Goal: Task Accomplishment & Management: Complete application form

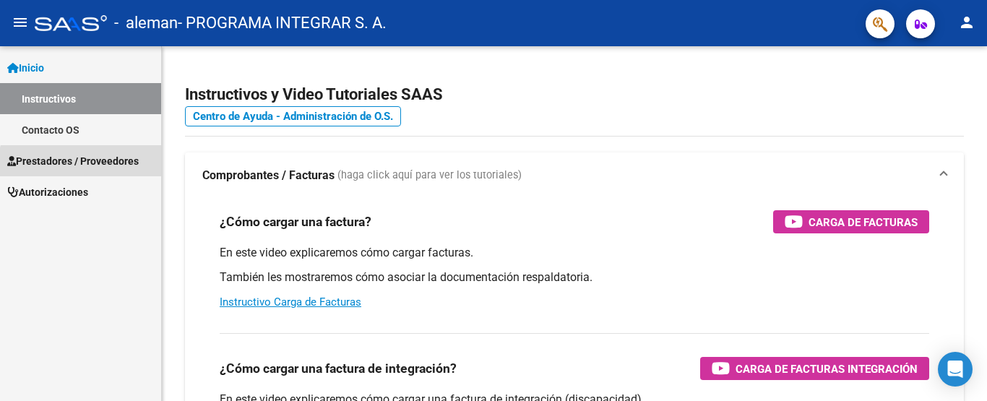
click at [85, 166] on span "Prestadores / Proveedores" at bounding box center [73, 161] width 132 height 16
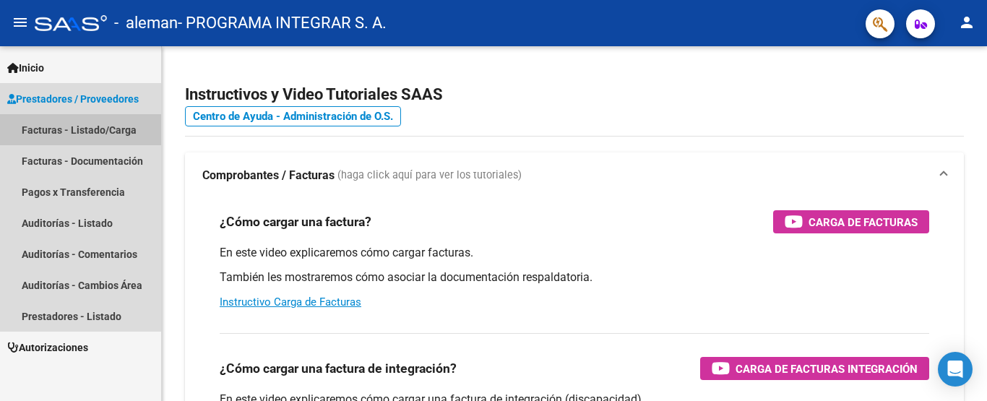
click at [87, 130] on link "Facturas - Listado/Carga" at bounding box center [80, 129] width 161 height 31
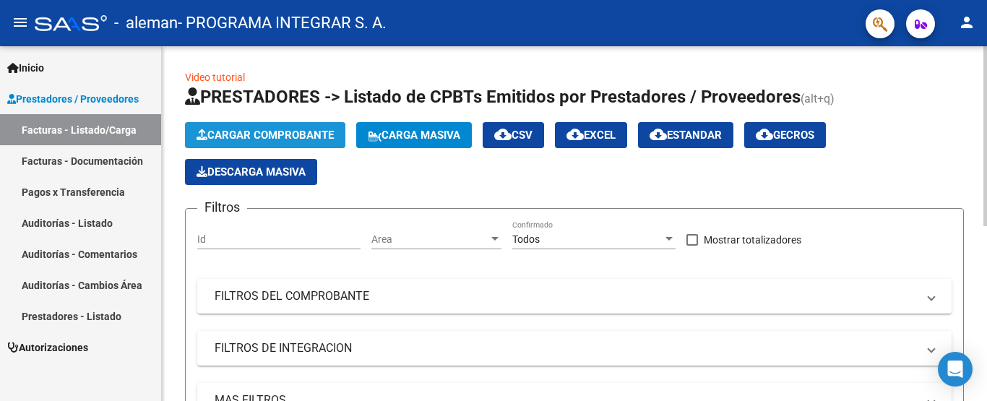
click at [275, 135] on span "Cargar Comprobante" at bounding box center [265, 135] width 137 height 13
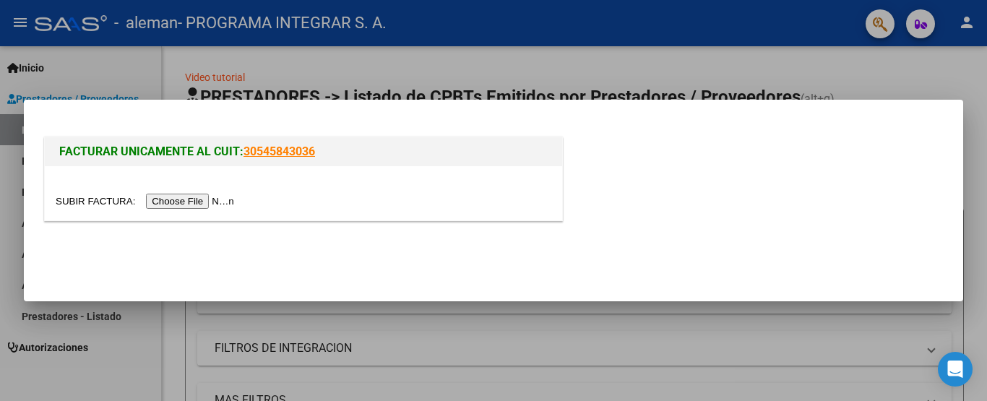
click at [187, 197] on input "file" at bounding box center [147, 201] width 183 height 15
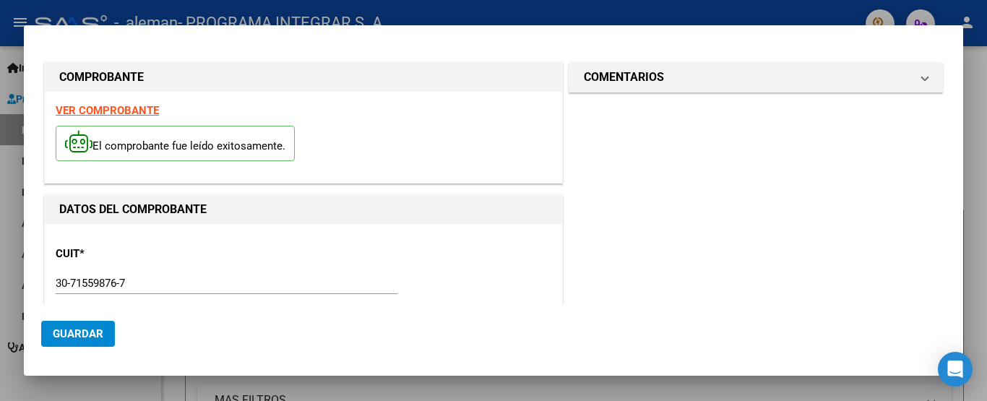
scroll to position [373, 0]
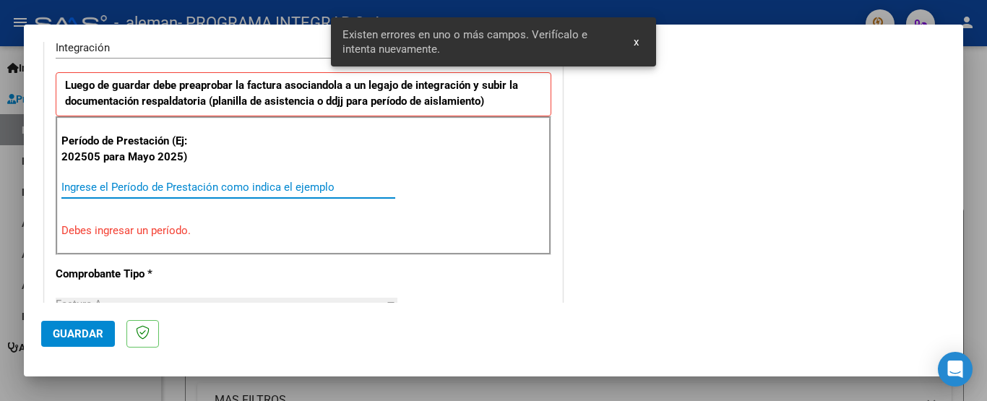
click at [90, 181] on input "Ingrese el Período de Prestación como indica el ejemplo" at bounding box center [228, 187] width 334 height 13
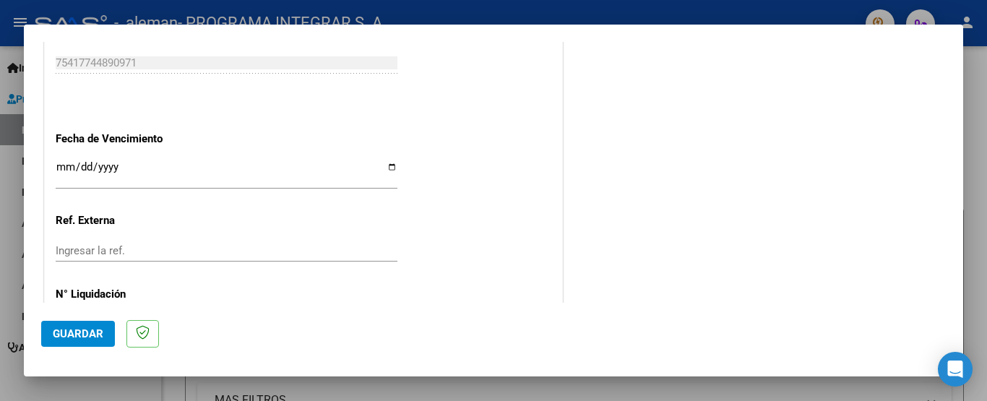
scroll to position [1011, 0]
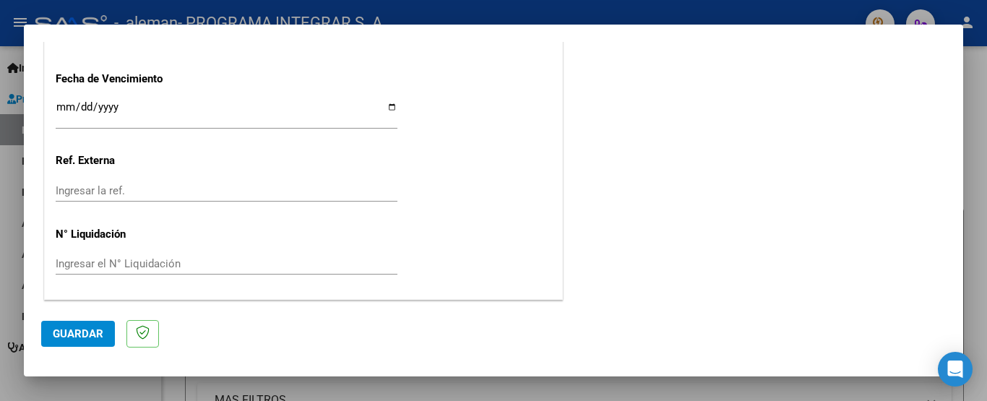
type input "202509"
click at [382, 108] on input "Ingresar la fecha" at bounding box center [227, 112] width 342 height 23
click at [390, 107] on input "Ingresar la fecha" at bounding box center [227, 112] width 342 height 23
type input "[DATE]"
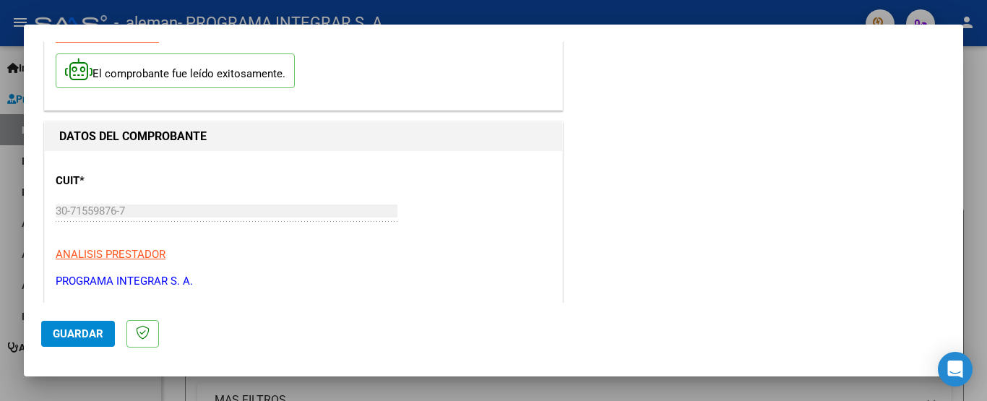
scroll to position [0, 0]
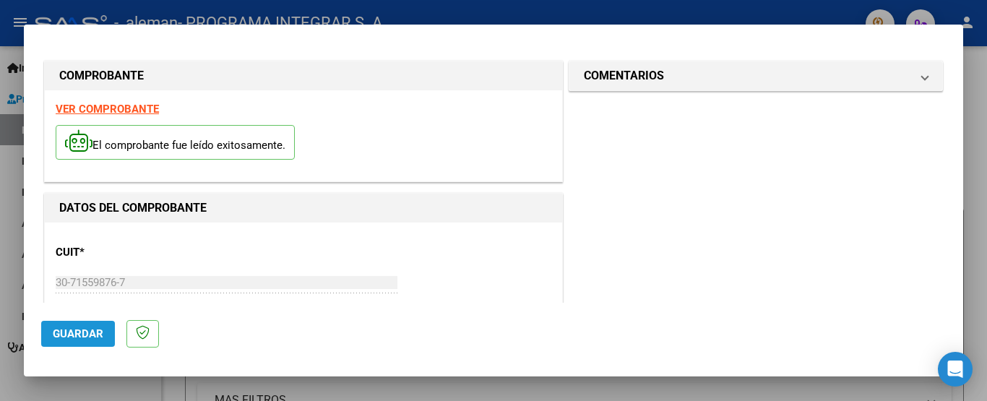
click at [73, 335] on span "Guardar" at bounding box center [78, 333] width 51 height 13
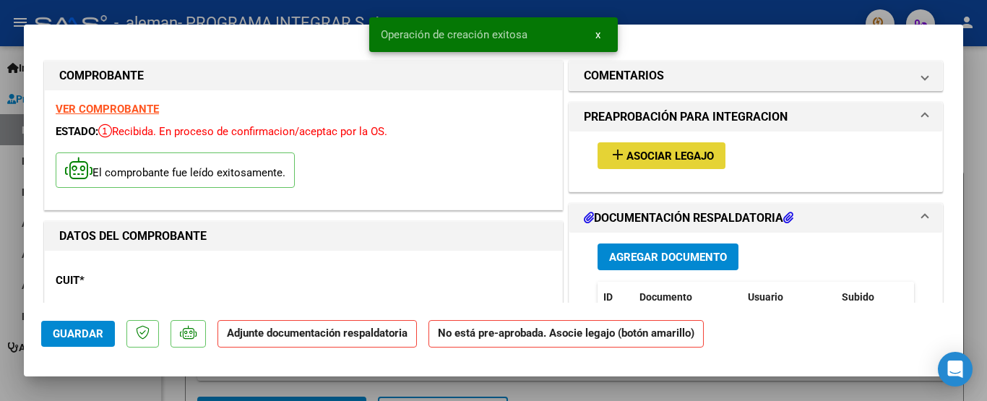
click at [675, 152] on span "Asociar Legajo" at bounding box center [670, 156] width 87 height 13
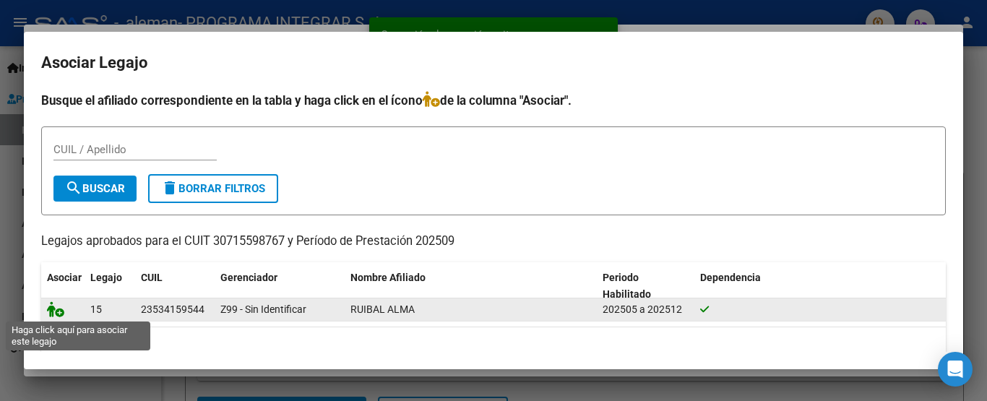
click at [60, 309] on icon at bounding box center [55, 309] width 17 height 16
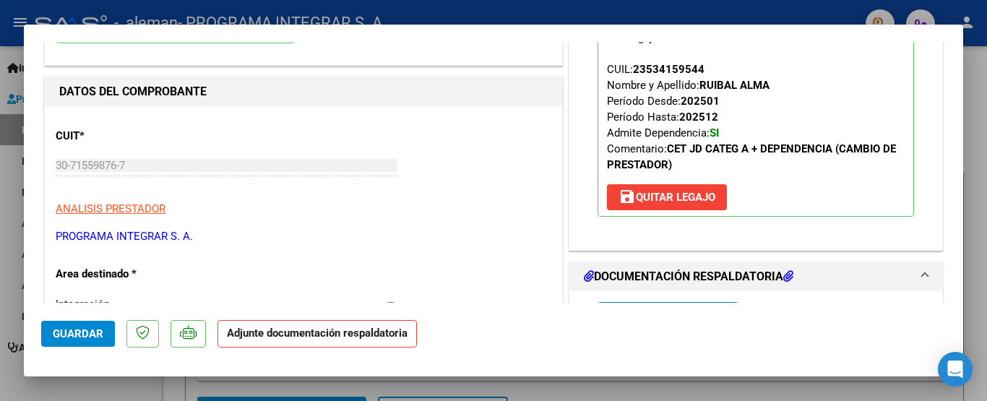
scroll to position [217, 0]
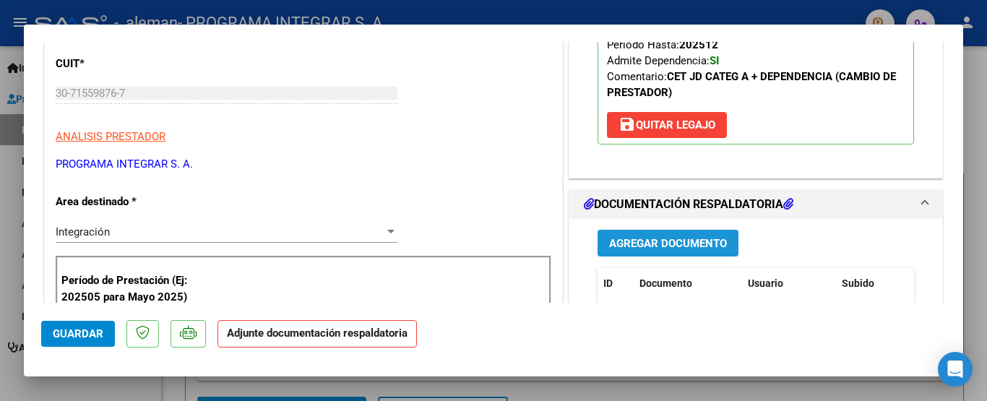
click at [630, 238] on span "Agregar Documento" at bounding box center [668, 243] width 118 height 13
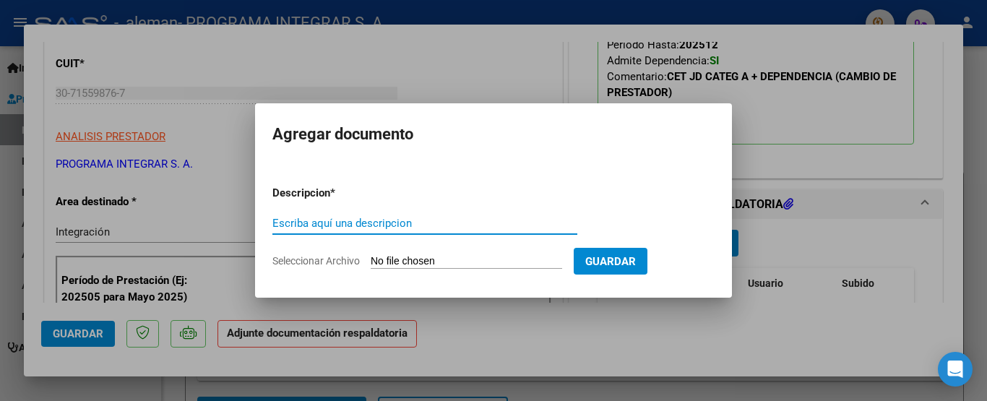
click at [364, 227] on input "Escriba aquí una descripcion" at bounding box center [425, 223] width 305 height 13
type input "PLANILLA"
click at [472, 260] on input "Seleccionar Archivo" at bounding box center [467, 262] width 192 height 14
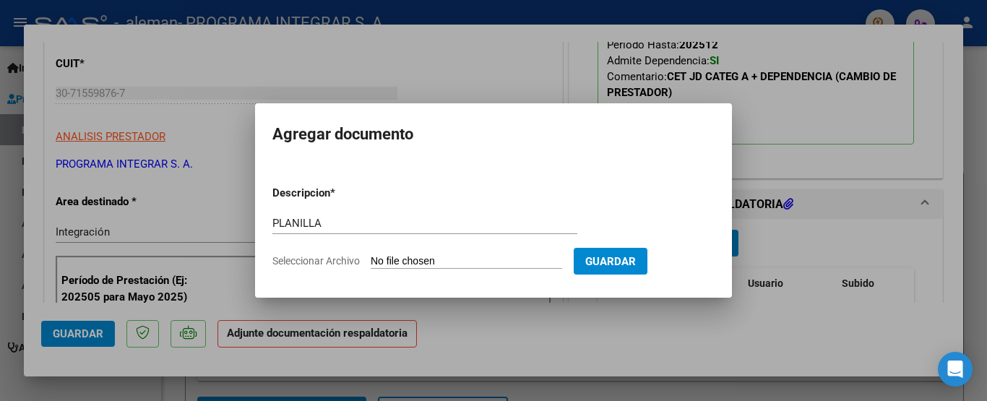
type input "C:\fakepath\asistencia ruibal.pdf"
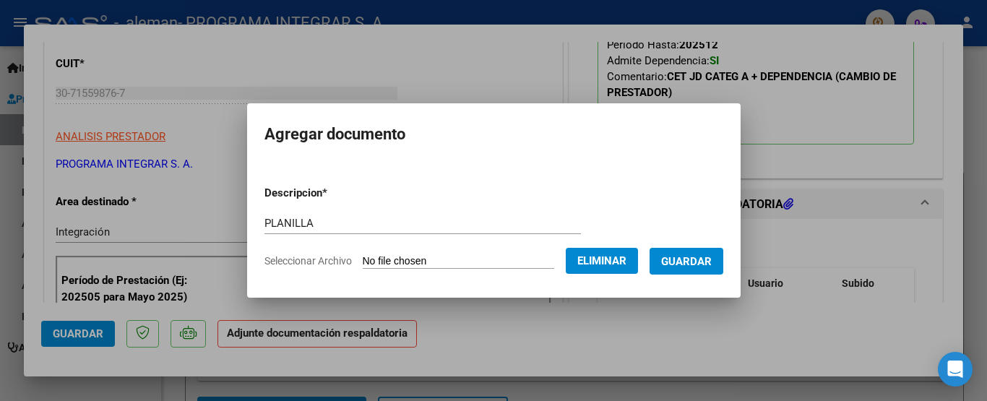
click at [687, 265] on span "Guardar" at bounding box center [686, 261] width 51 height 13
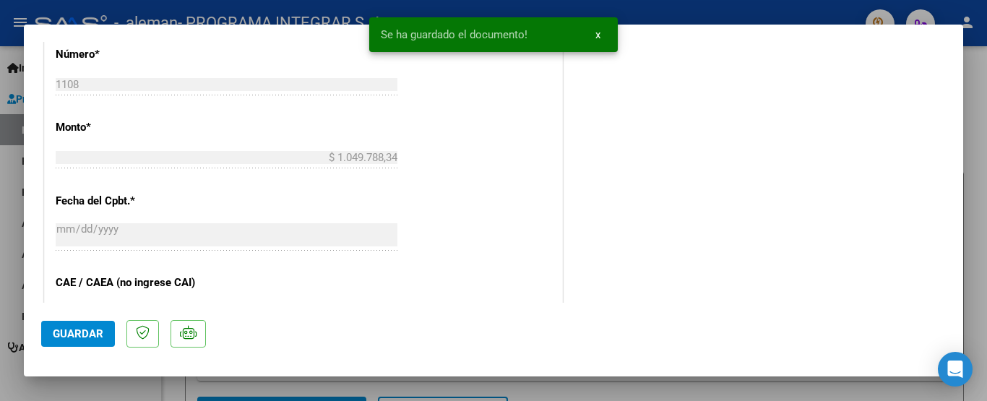
scroll to position [795, 0]
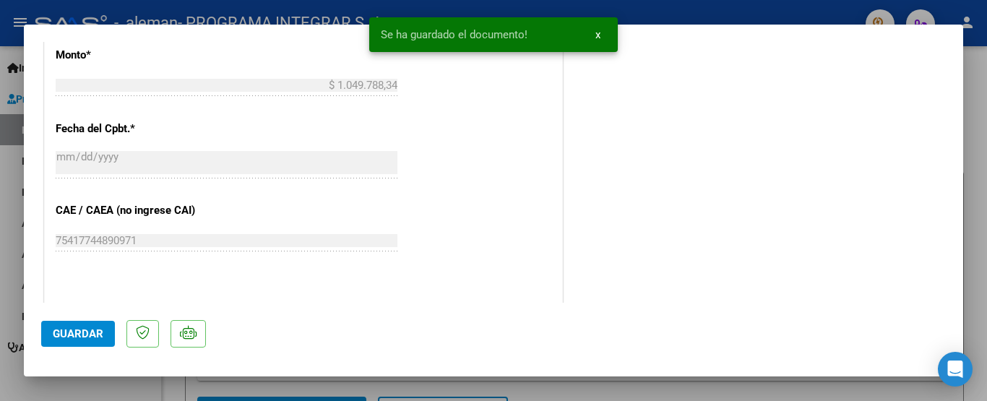
click at [76, 335] on span "Guardar" at bounding box center [78, 333] width 51 height 13
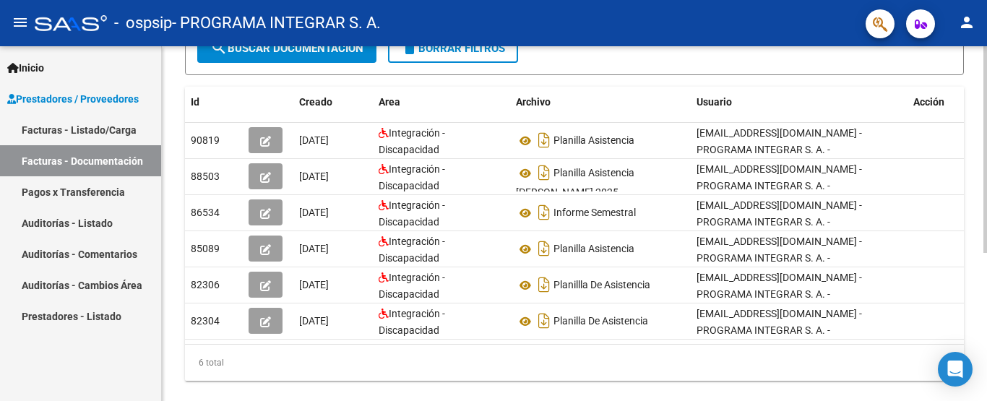
scroll to position [72, 0]
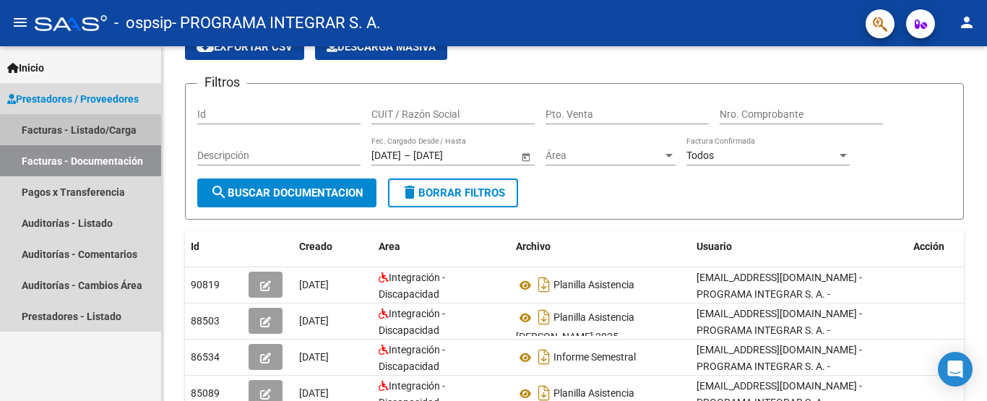
click at [90, 137] on link "Facturas - Listado/Carga" at bounding box center [80, 129] width 161 height 31
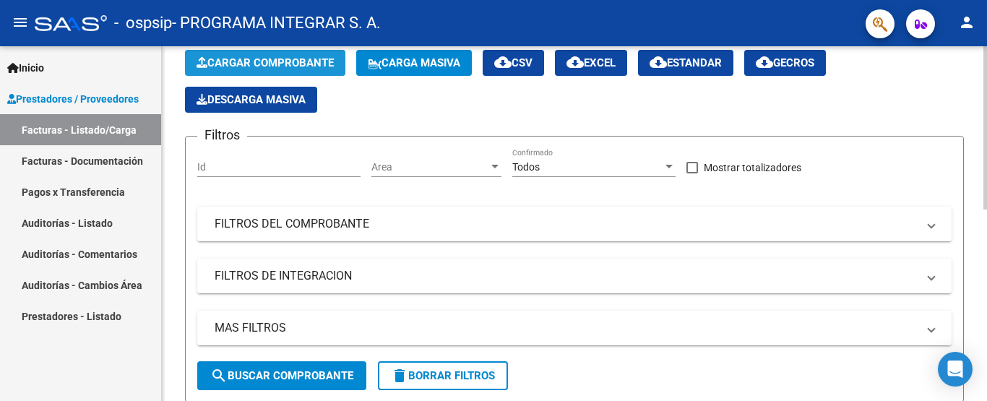
click at [286, 56] on span "Cargar Comprobante" at bounding box center [265, 62] width 137 height 13
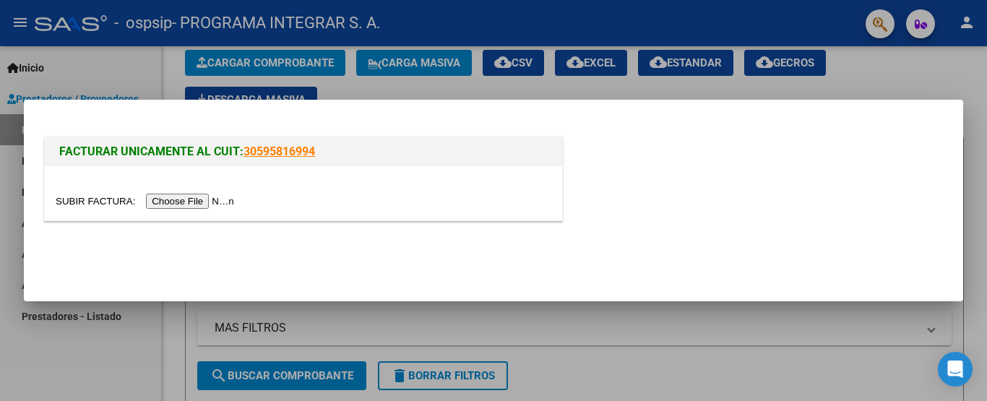
click at [173, 210] on div at bounding box center [304, 193] width 518 height 54
click at [177, 201] on input "file" at bounding box center [147, 201] width 183 height 15
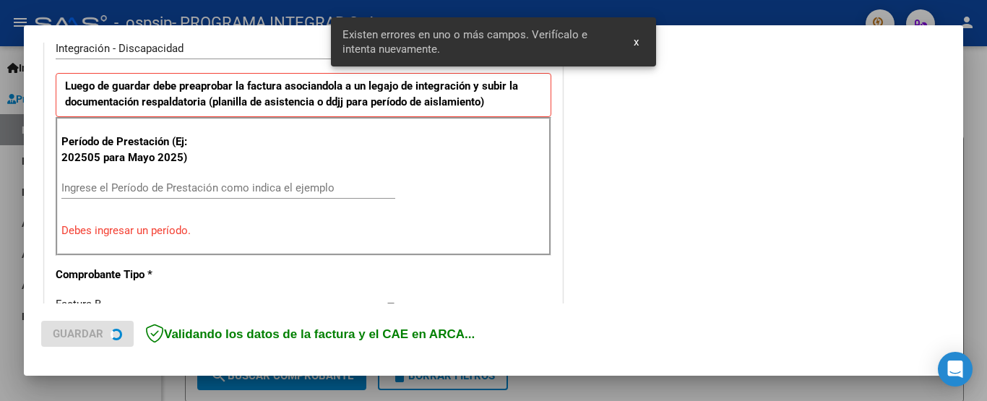
scroll to position [373, 0]
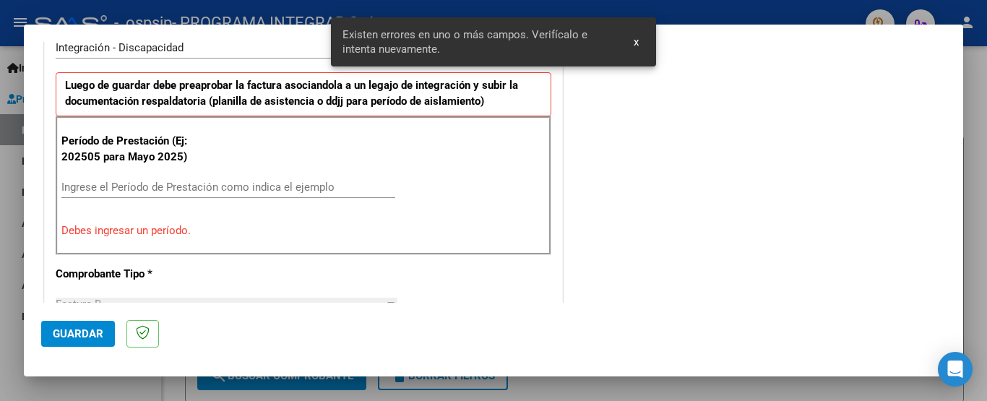
click at [129, 188] on input "Ingrese el Período de Prestación como indica el ejemplo" at bounding box center [228, 187] width 334 height 13
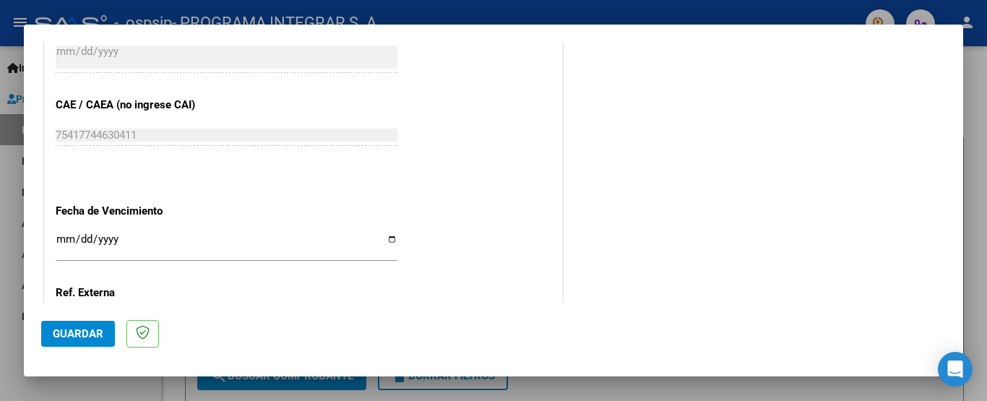
scroll to position [951, 0]
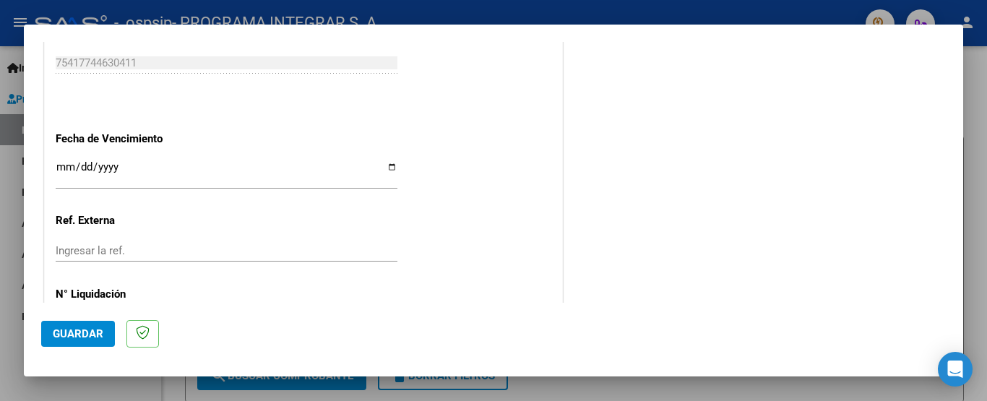
type input "202509"
click at [67, 165] on input "Ingresar la fecha" at bounding box center [227, 172] width 342 height 23
click at [391, 163] on input "Ingresar la fecha" at bounding box center [227, 172] width 342 height 23
type input "[DATE]"
click at [92, 333] on span "Guardar" at bounding box center [78, 333] width 51 height 13
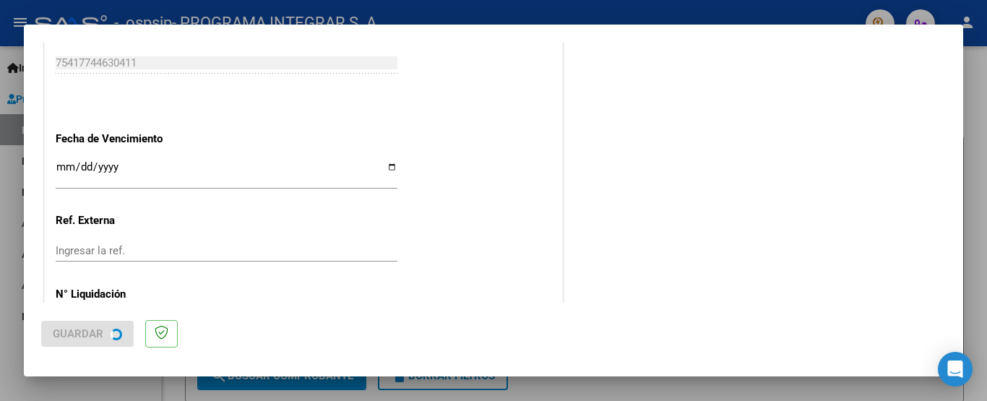
scroll to position [0, 0]
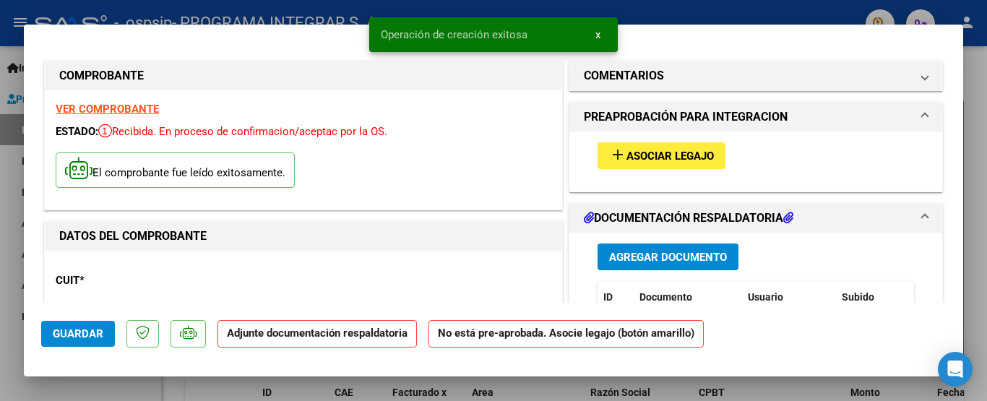
click at [687, 157] on span "Asociar Legajo" at bounding box center [670, 156] width 87 height 13
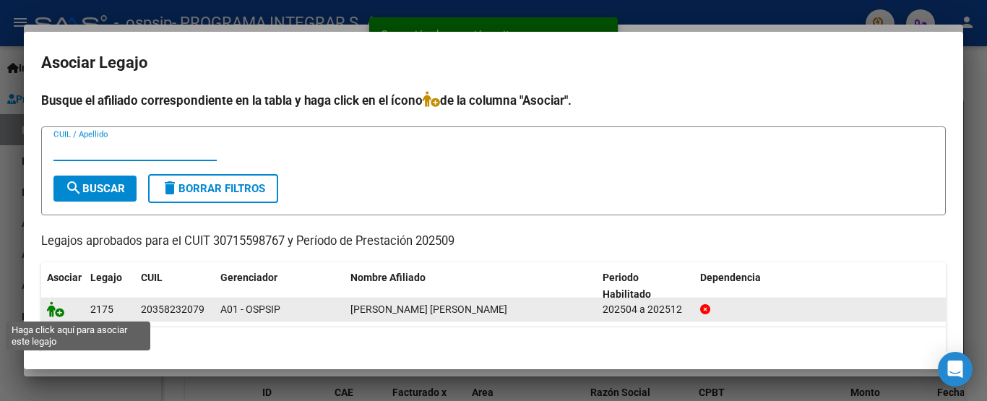
click at [56, 312] on icon at bounding box center [55, 309] width 17 height 16
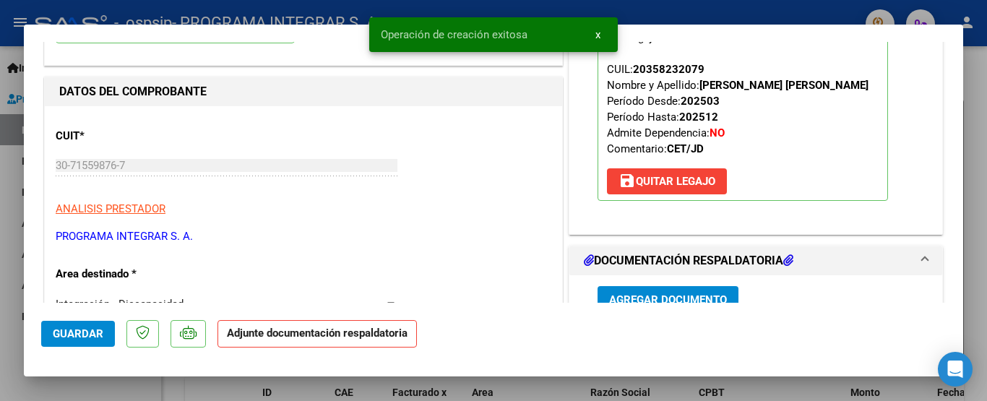
scroll to position [217, 0]
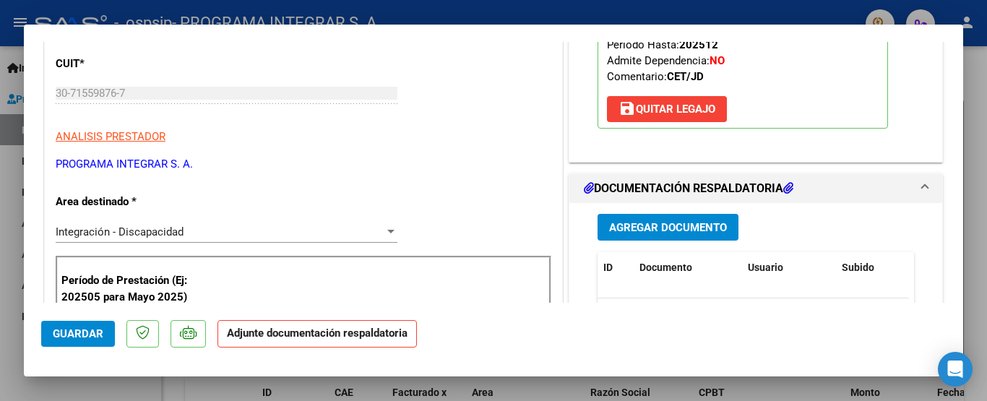
click at [655, 227] on span "Agregar Documento" at bounding box center [668, 227] width 118 height 13
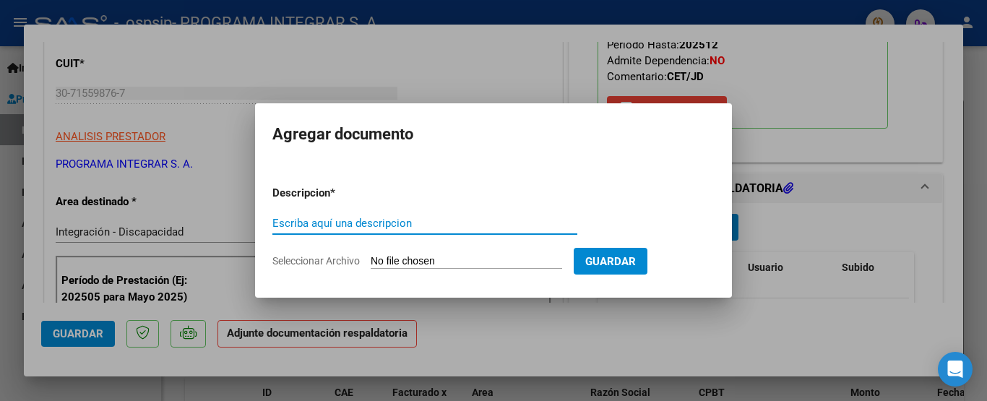
click at [311, 226] on input "Escriba aquí una descripcion" at bounding box center [425, 223] width 305 height 13
type input "ASISTENCIA"
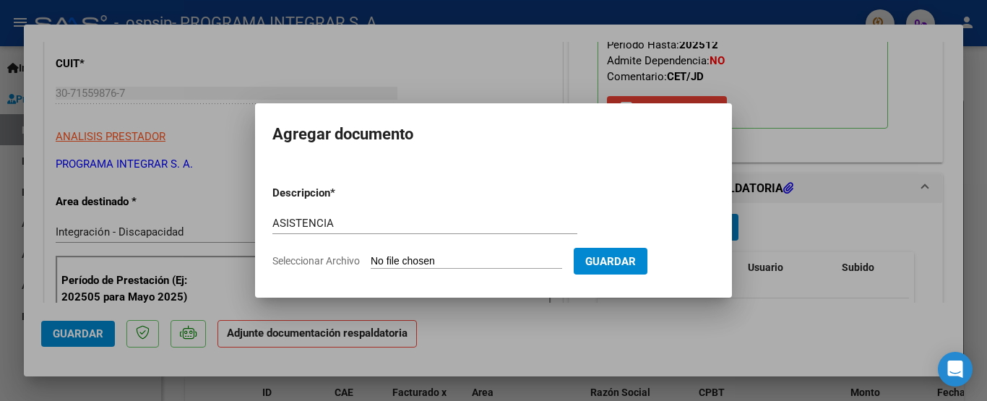
click at [517, 261] on input "Seleccionar Archivo" at bounding box center [467, 262] width 192 height 14
type input "C:\fakepath\asistencia [PERSON_NAME].pdf"
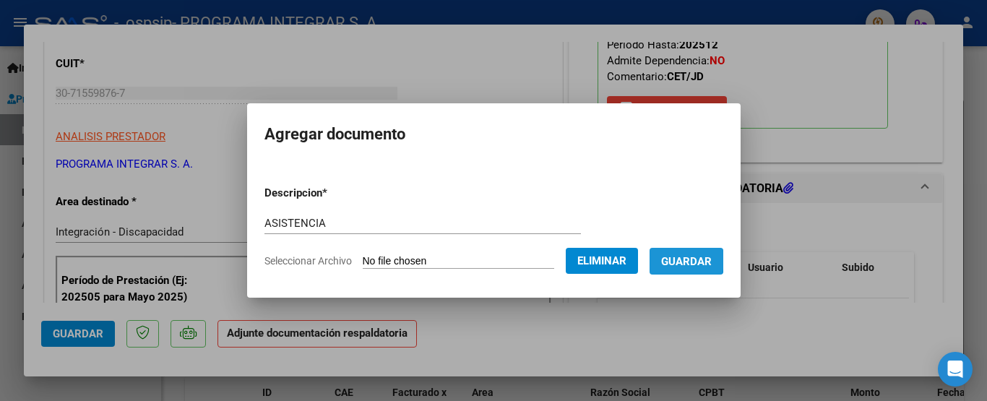
click at [695, 260] on span "Guardar" at bounding box center [686, 261] width 51 height 13
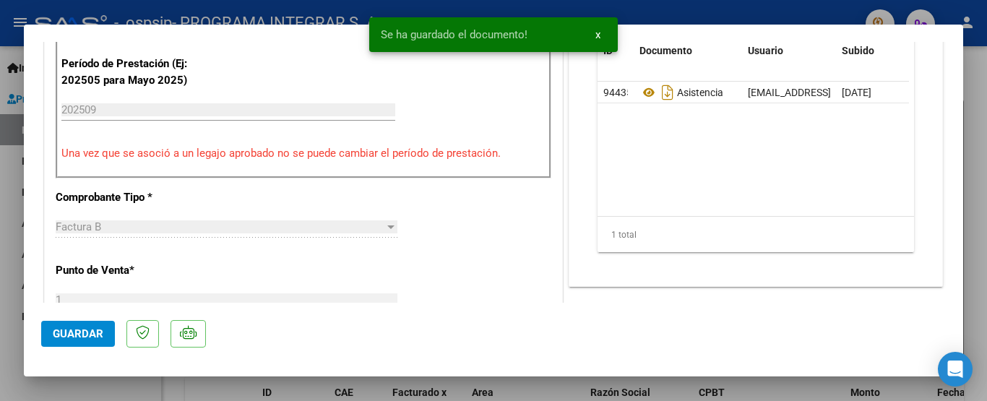
scroll to position [578, 0]
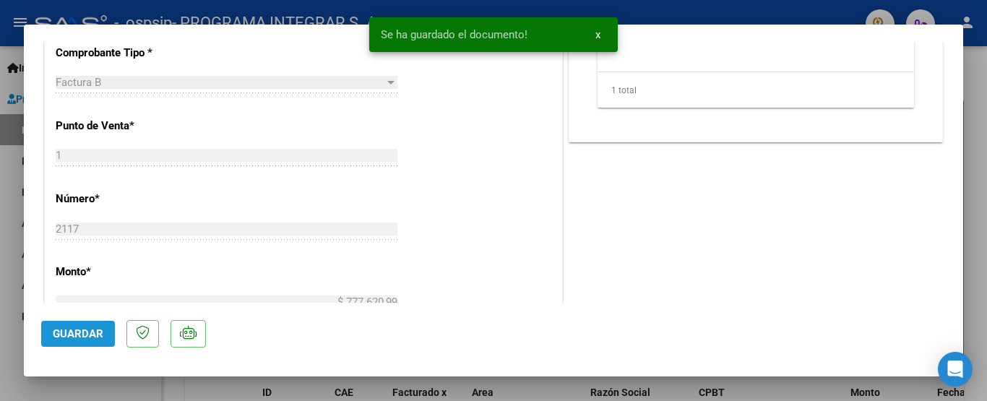
click at [60, 333] on span "Guardar" at bounding box center [78, 333] width 51 height 13
click at [987, 85] on div at bounding box center [493, 200] width 987 height 401
type input "$ 0,00"
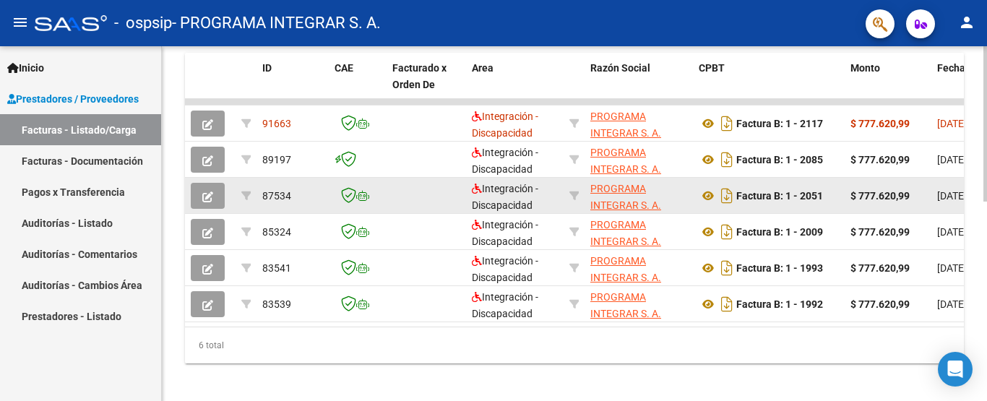
scroll to position [454, 0]
